Goal: Task Accomplishment & Management: Use online tool/utility

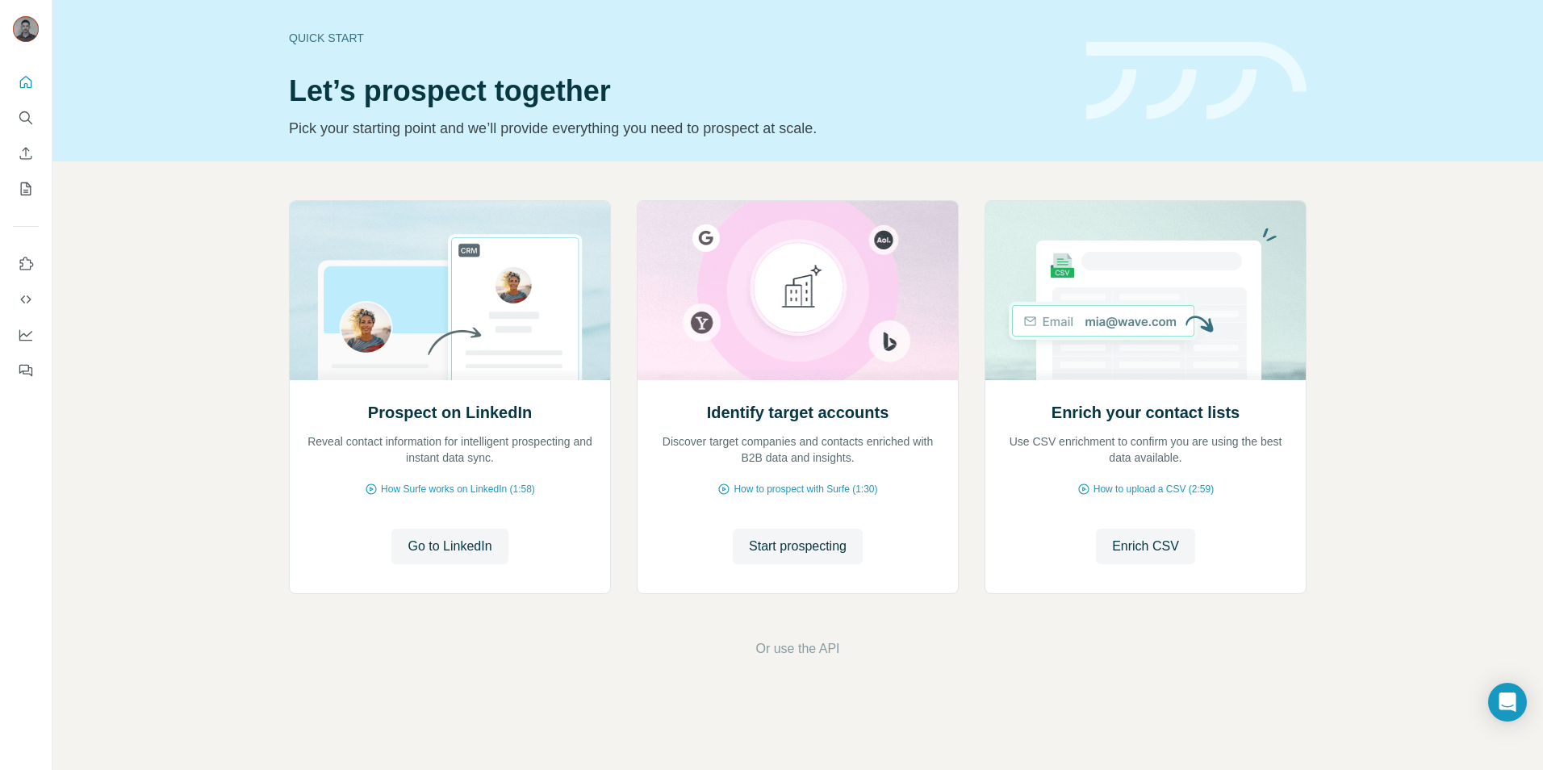
click at [1323, 16] on div "Quick start Let’s prospect together Pick your starting point and we’ll provide …" at bounding box center [797, 80] width 1491 height 161
click at [18, 92] on button "Quick start" at bounding box center [26, 82] width 26 height 29
click at [24, 84] on icon "Quick start" at bounding box center [26, 82] width 12 height 12
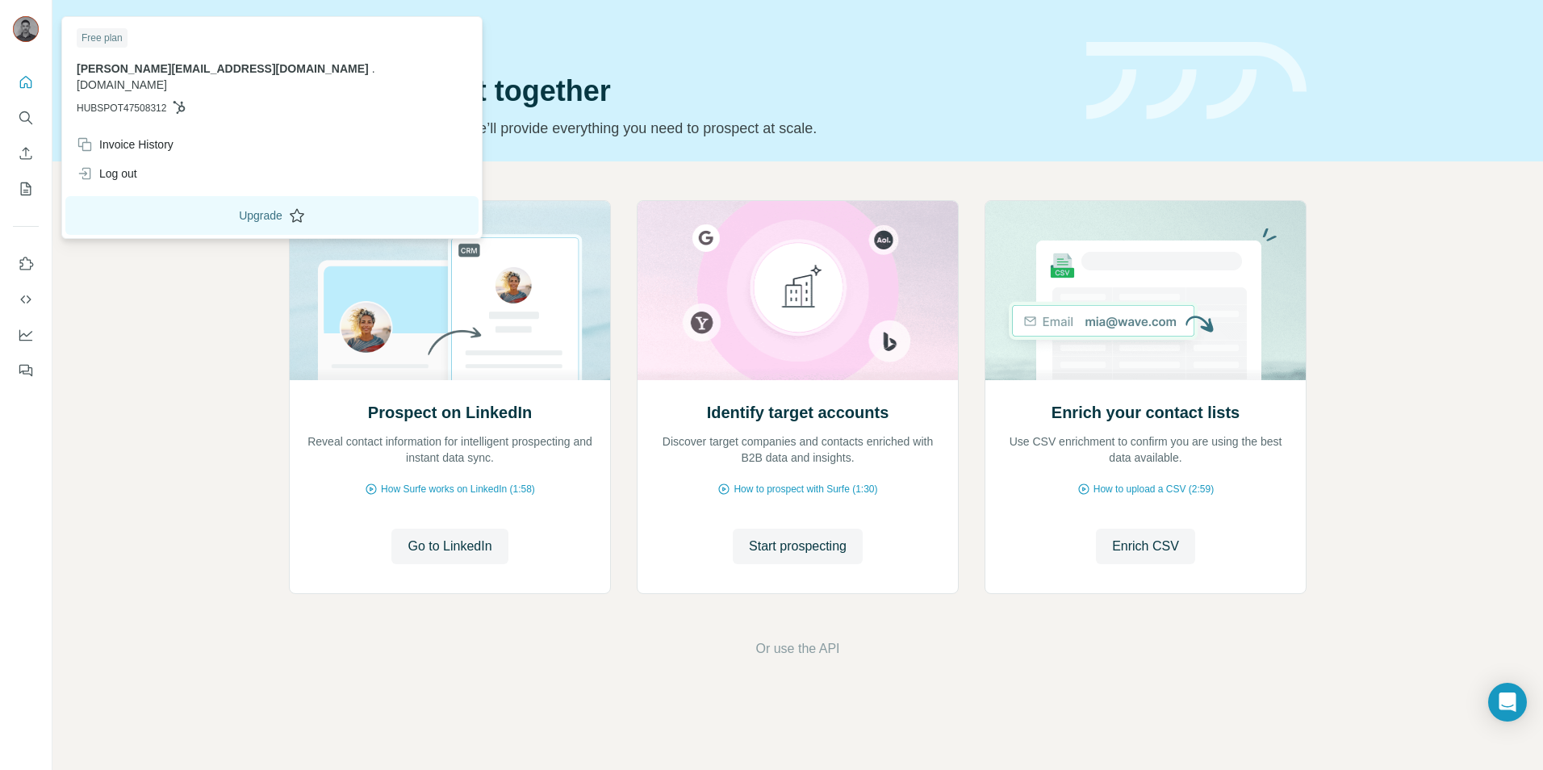
click at [179, 203] on button "Upgrade" at bounding box center [271, 215] width 413 height 39
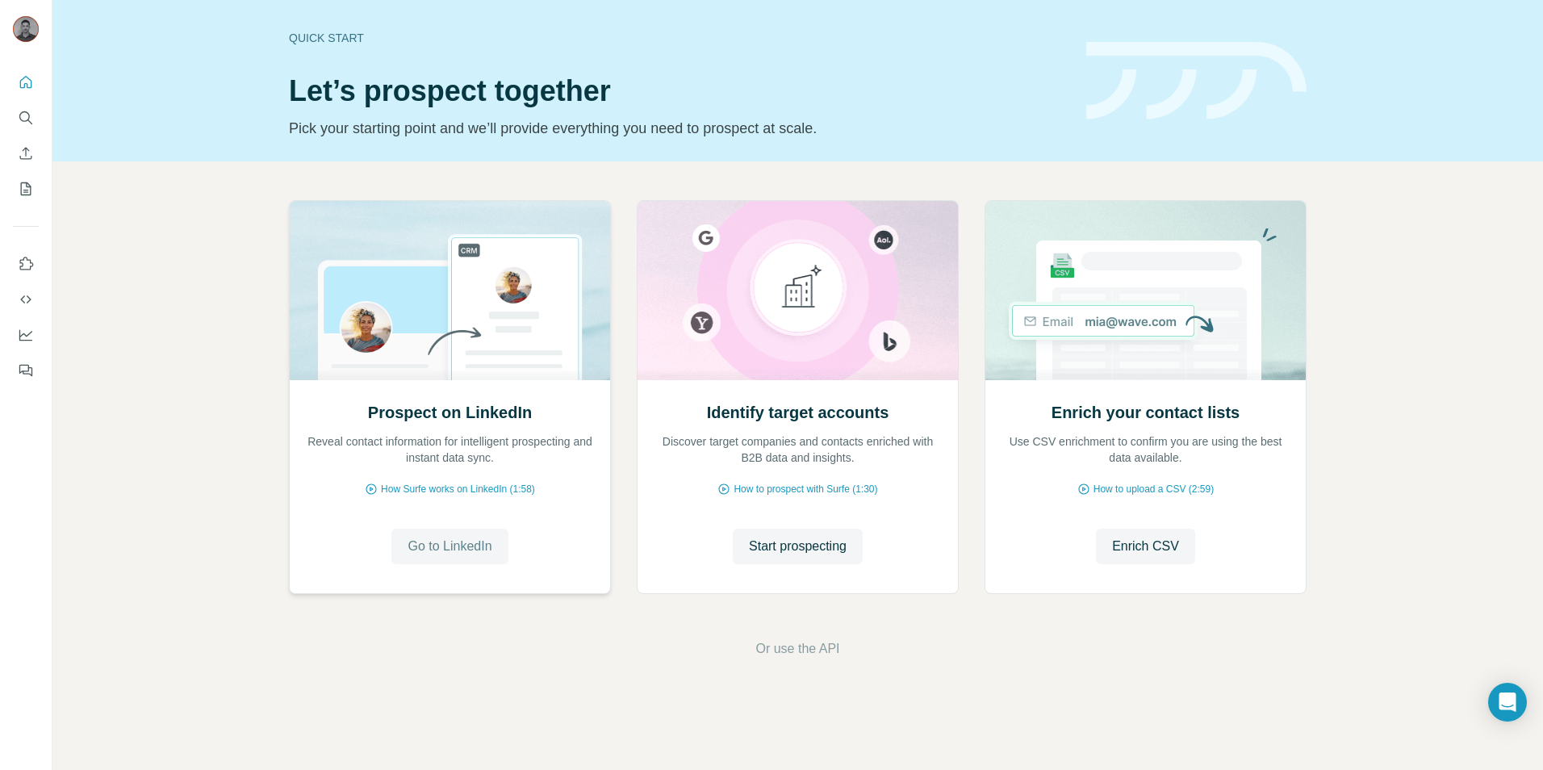
click at [475, 553] on span "Go to LinkedIn" at bounding box center [450, 546] width 84 height 19
click at [830, 655] on span "Or use the API" at bounding box center [798, 648] width 84 height 19
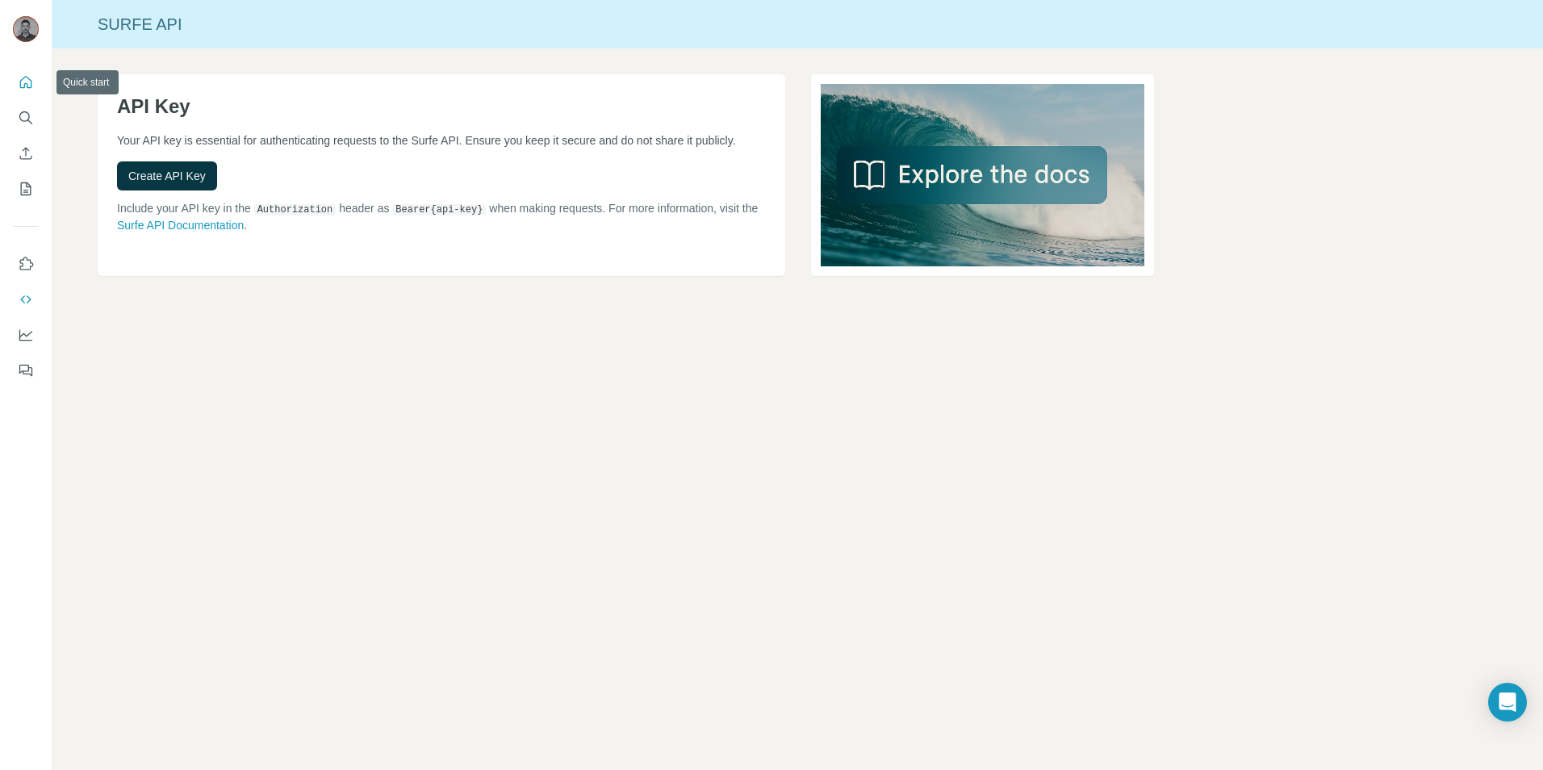
click at [29, 82] on icon "Quick start" at bounding box center [26, 82] width 16 height 16
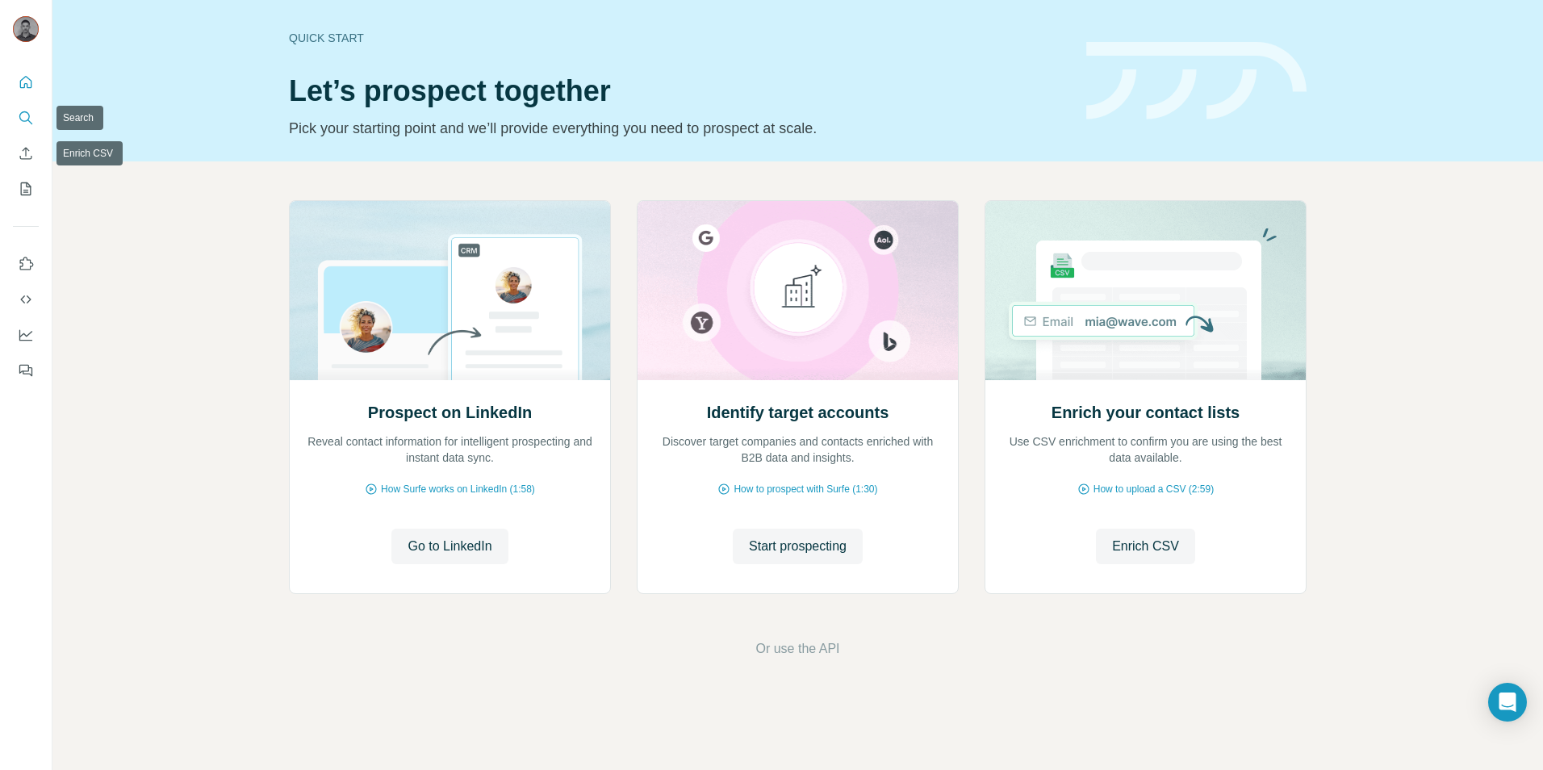
click at [15, 119] on button "Search" at bounding box center [26, 117] width 26 height 29
click at [29, 118] on icon "Search" at bounding box center [24, 116] width 10 height 10
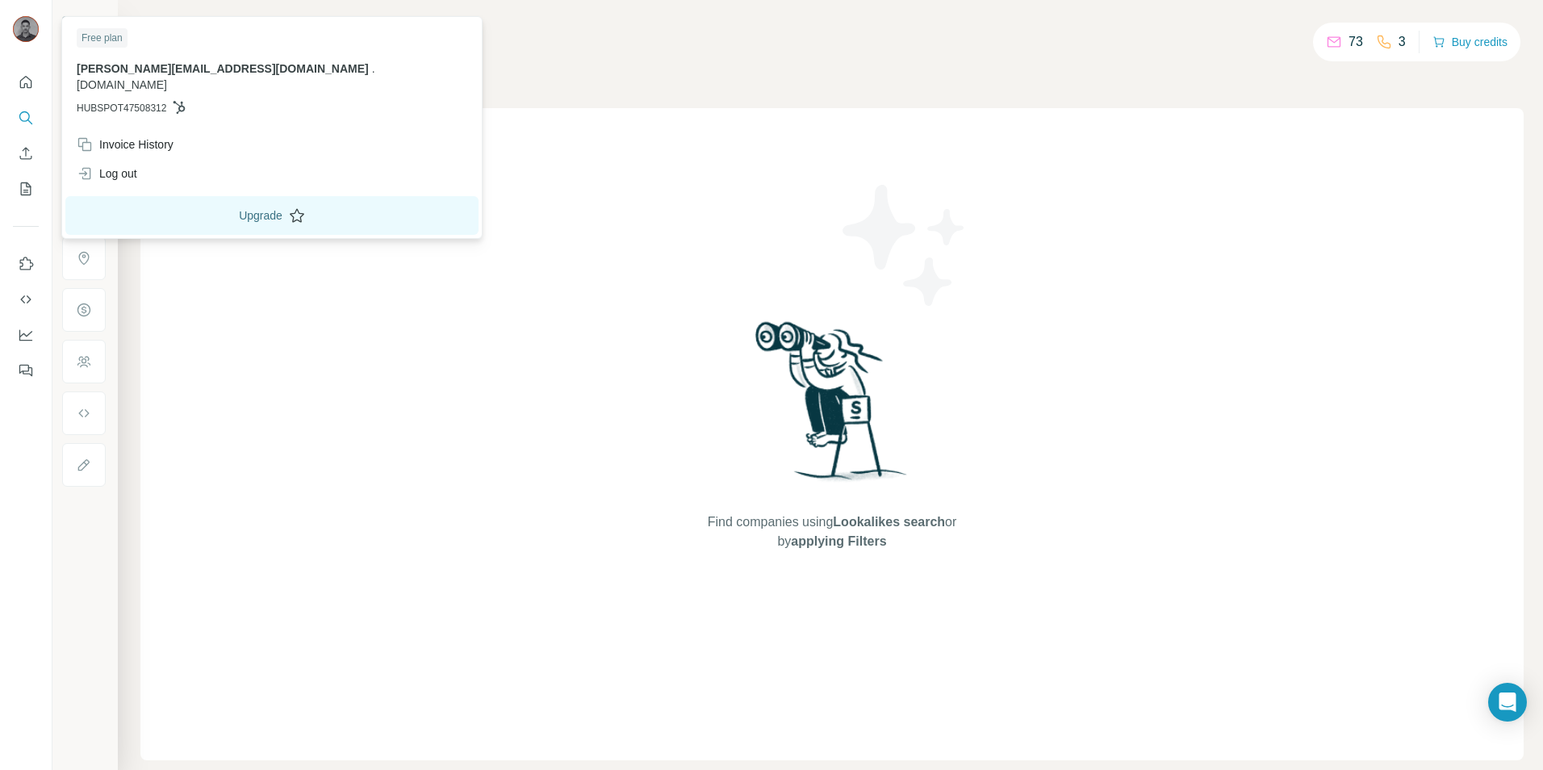
click at [165, 196] on button "Upgrade" at bounding box center [271, 215] width 413 height 39
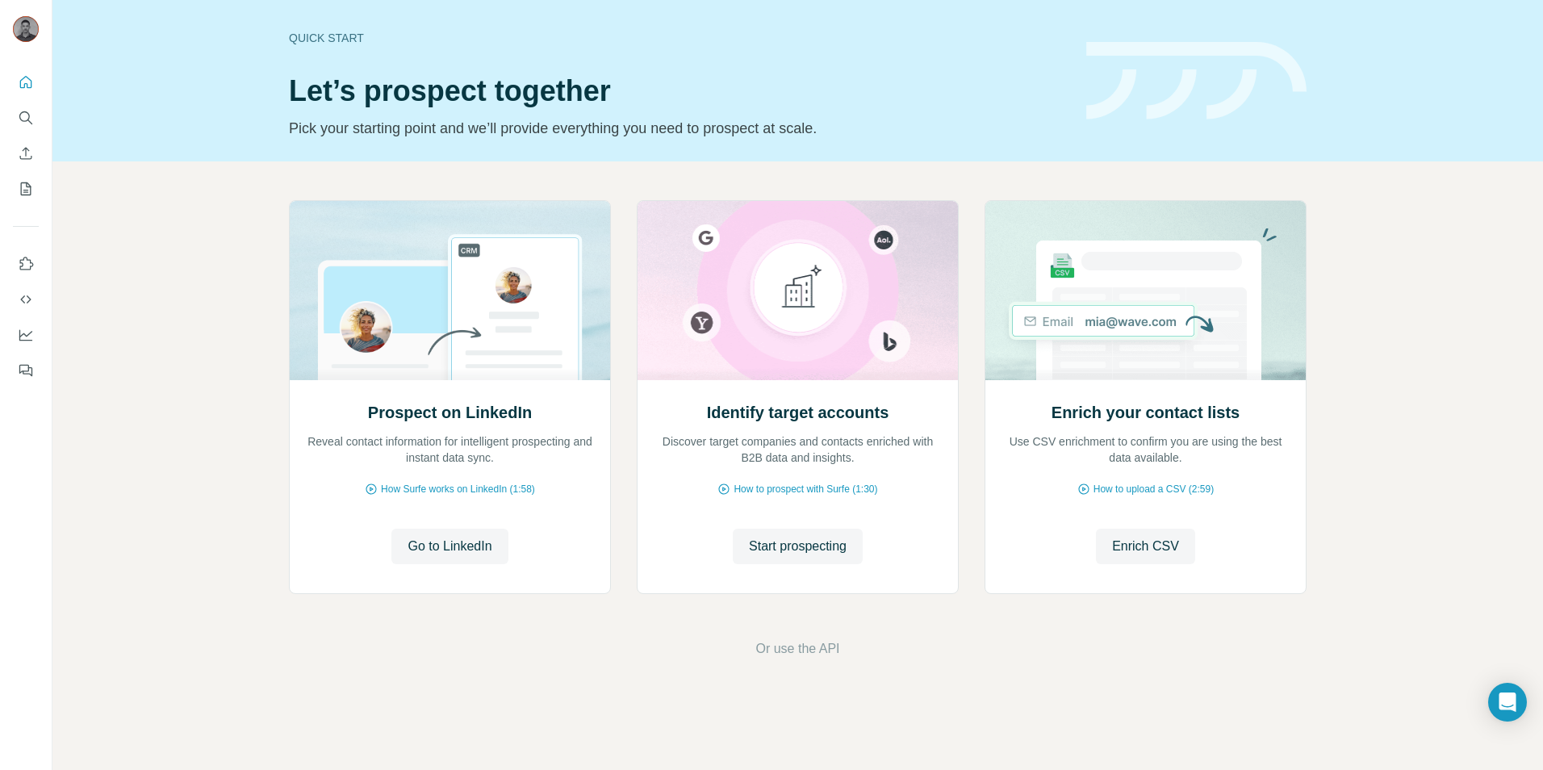
click at [317, 37] on div "Quick start" at bounding box center [678, 38] width 778 height 16
click at [463, 526] on div "Prospect on LinkedIn Reveal contact information for intelligent prospecting and…" at bounding box center [450, 486] width 320 height 215
click at [463, 544] on span "Go to LinkedIn" at bounding box center [450, 546] width 84 height 19
click at [475, 437] on p "Reveal contact information for intelligent prospecting and instant data sync." at bounding box center [450, 449] width 288 height 32
click at [329, 31] on div "Quick start" at bounding box center [678, 38] width 778 height 16
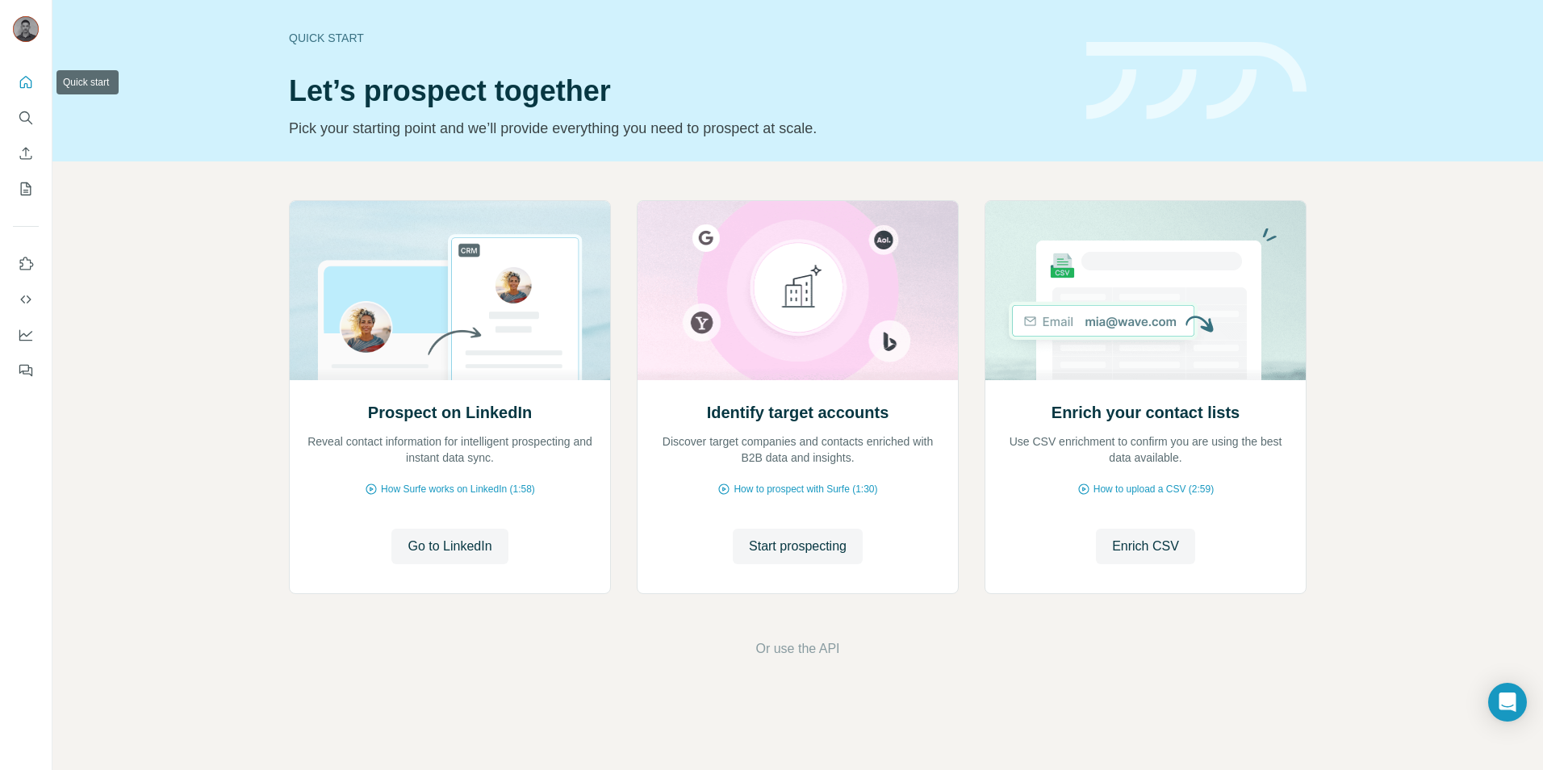
click at [26, 80] on icon "Quick start" at bounding box center [26, 82] width 16 height 16
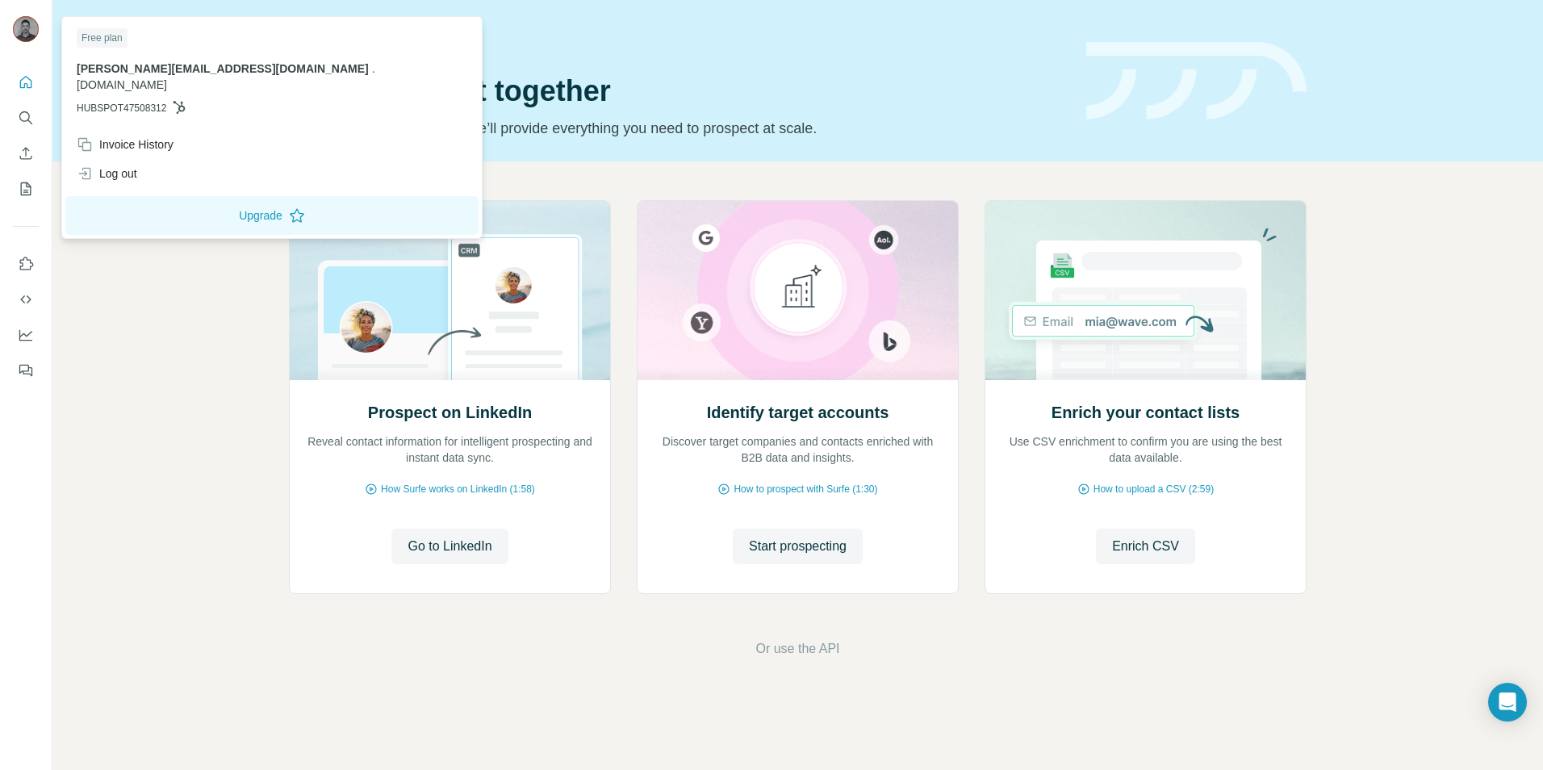
click at [24, 28] on img at bounding box center [26, 29] width 26 height 26
